Goal: Navigation & Orientation: Find specific page/section

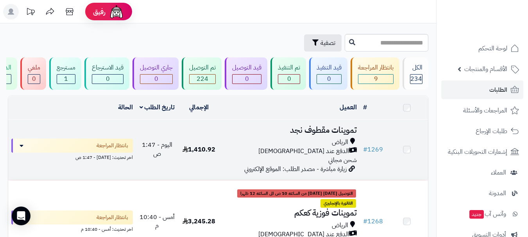
scroll to position [39, 0]
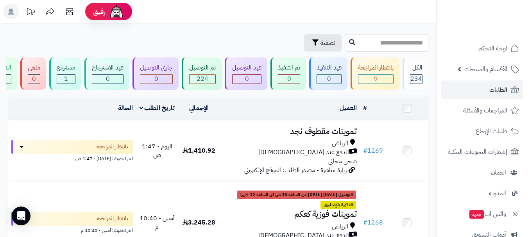
drag, startPoint x: 253, startPoint y: 110, endPoint x: 257, endPoint y: 111, distance: 4.7
click at [253, 110] on div "العميل" at bounding box center [290, 108] width 134 height 9
click at [495, 87] on span "الطلبات" at bounding box center [499, 89] width 18 height 11
drag, startPoint x: 495, startPoint y: 87, endPoint x: 485, endPoint y: 88, distance: 9.8
click at [495, 88] on span "الطلبات" at bounding box center [499, 89] width 18 height 11
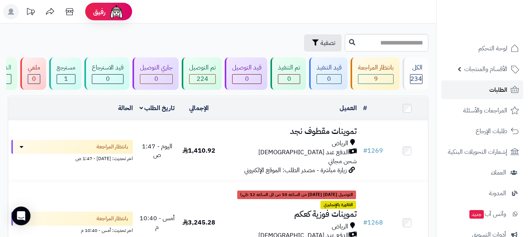
click at [483, 90] on link "الطلبات" at bounding box center [482, 90] width 82 height 19
